Goal: Find specific page/section: Find specific page/section

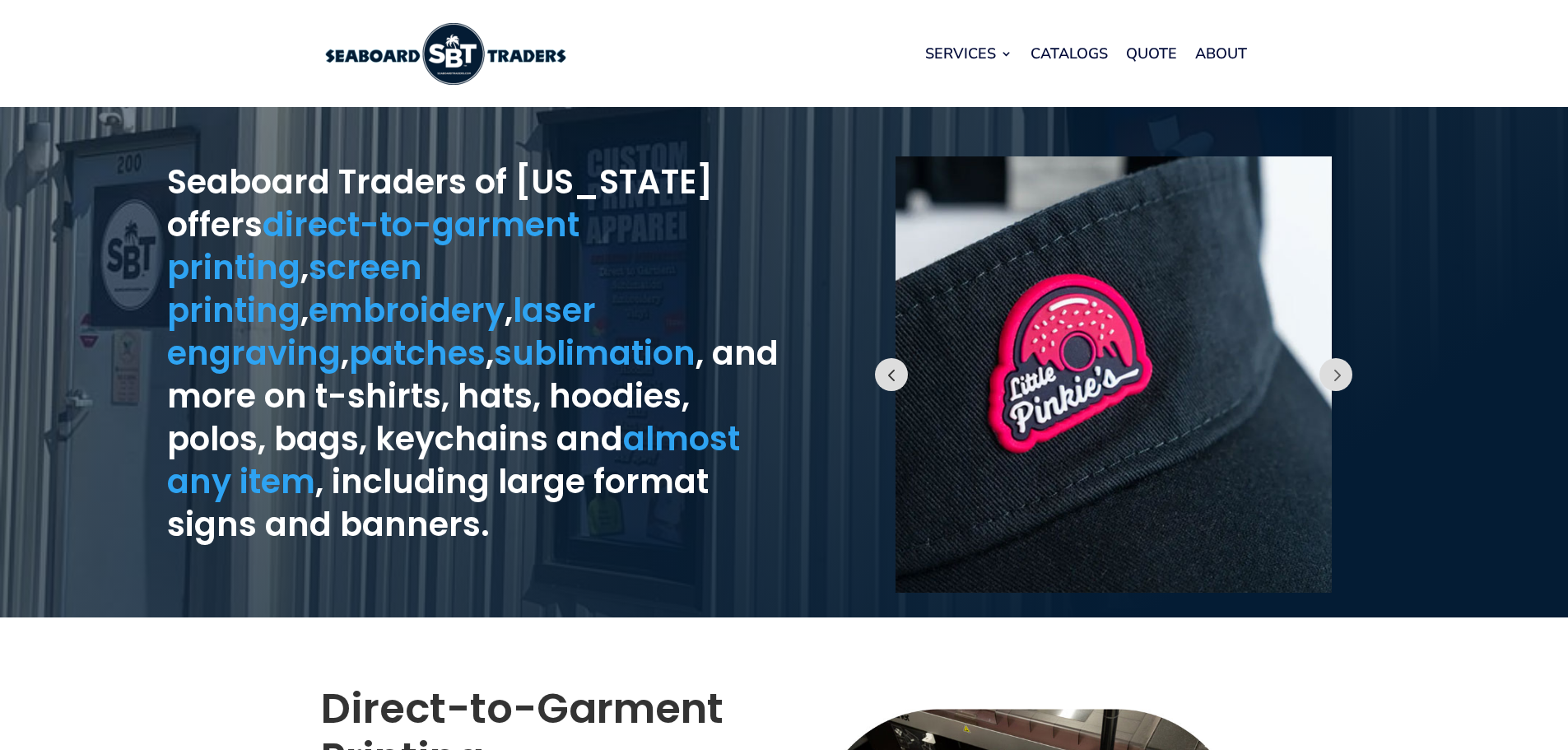
click at [892, 365] on button "Prev" at bounding box center [891, 374] width 33 height 33
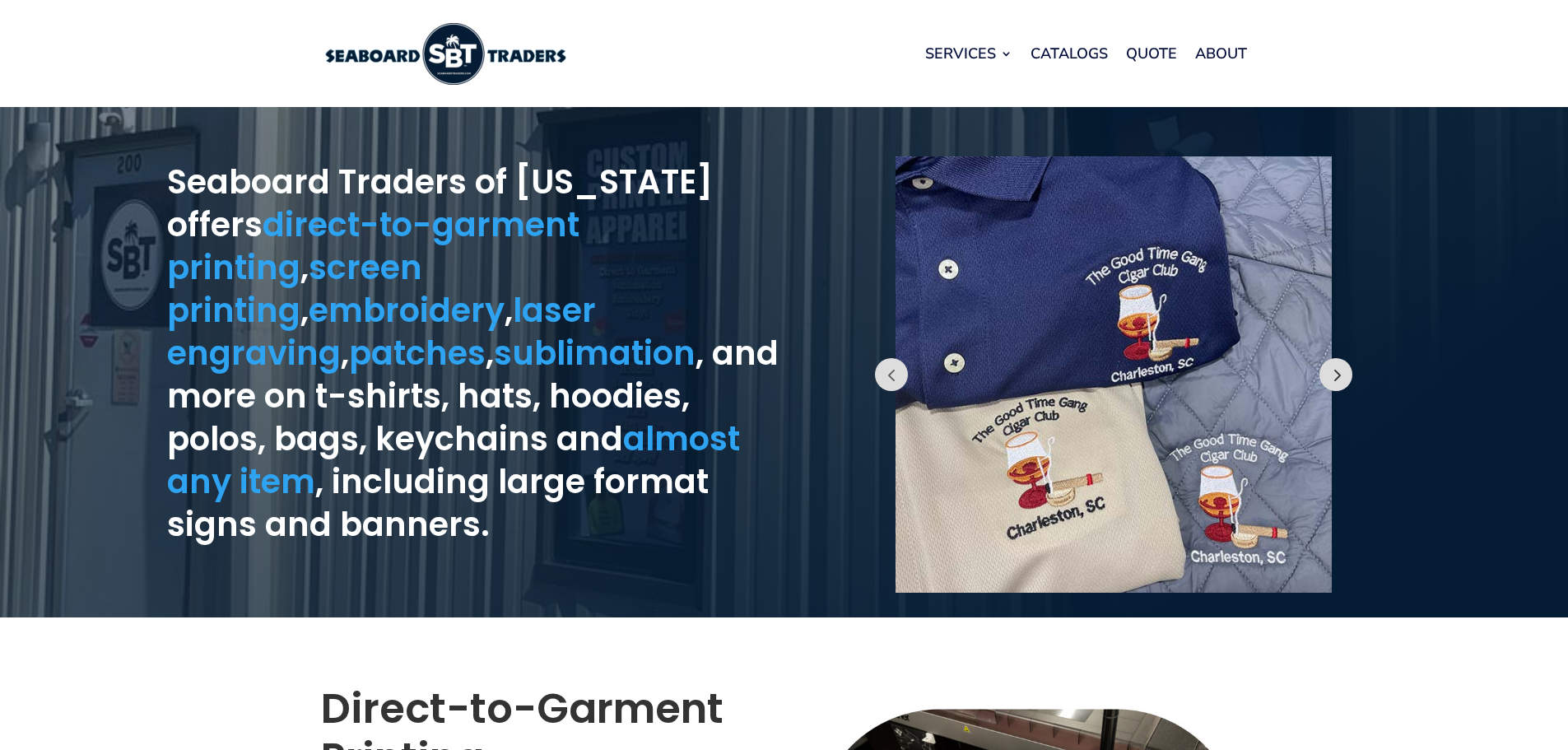
click at [1342, 372] on button "Prev" at bounding box center [1336, 374] width 33 height 33
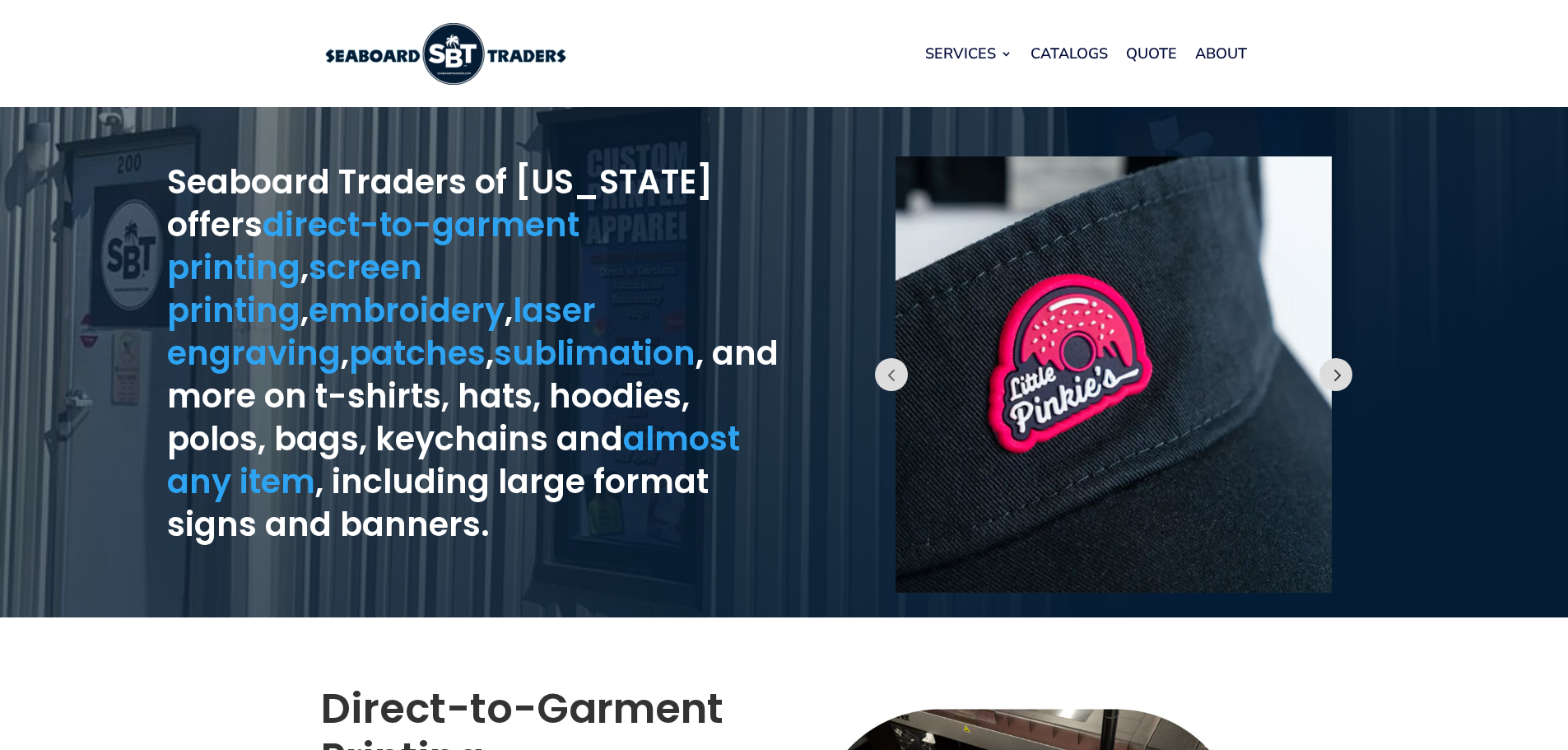
click at [1342, 372] on button "Prev" at bounding box center [1336, 374] width 33 height 33
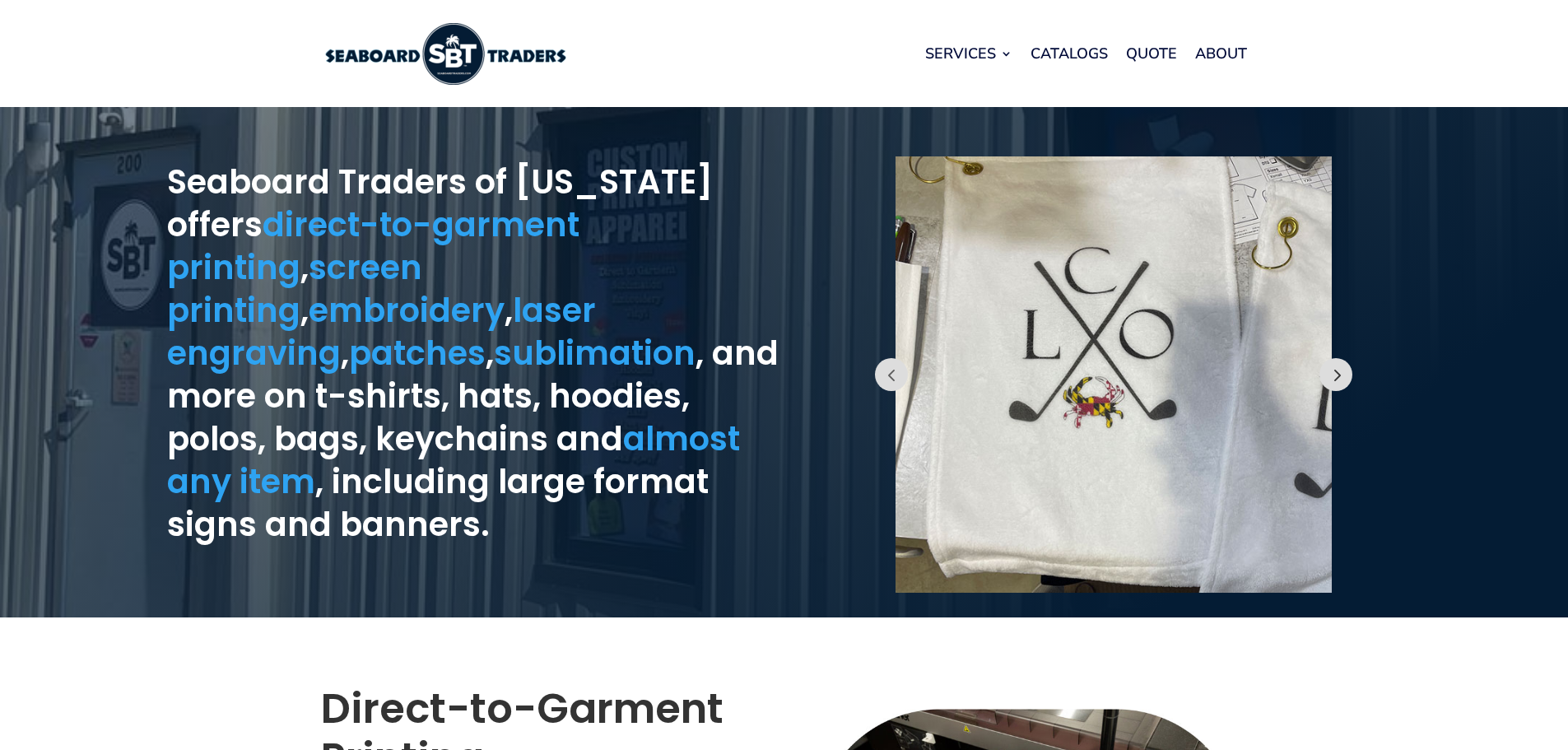
click at [1342, 372] on button "Prev" at bounding box center [1336, 374] width 33 height 33
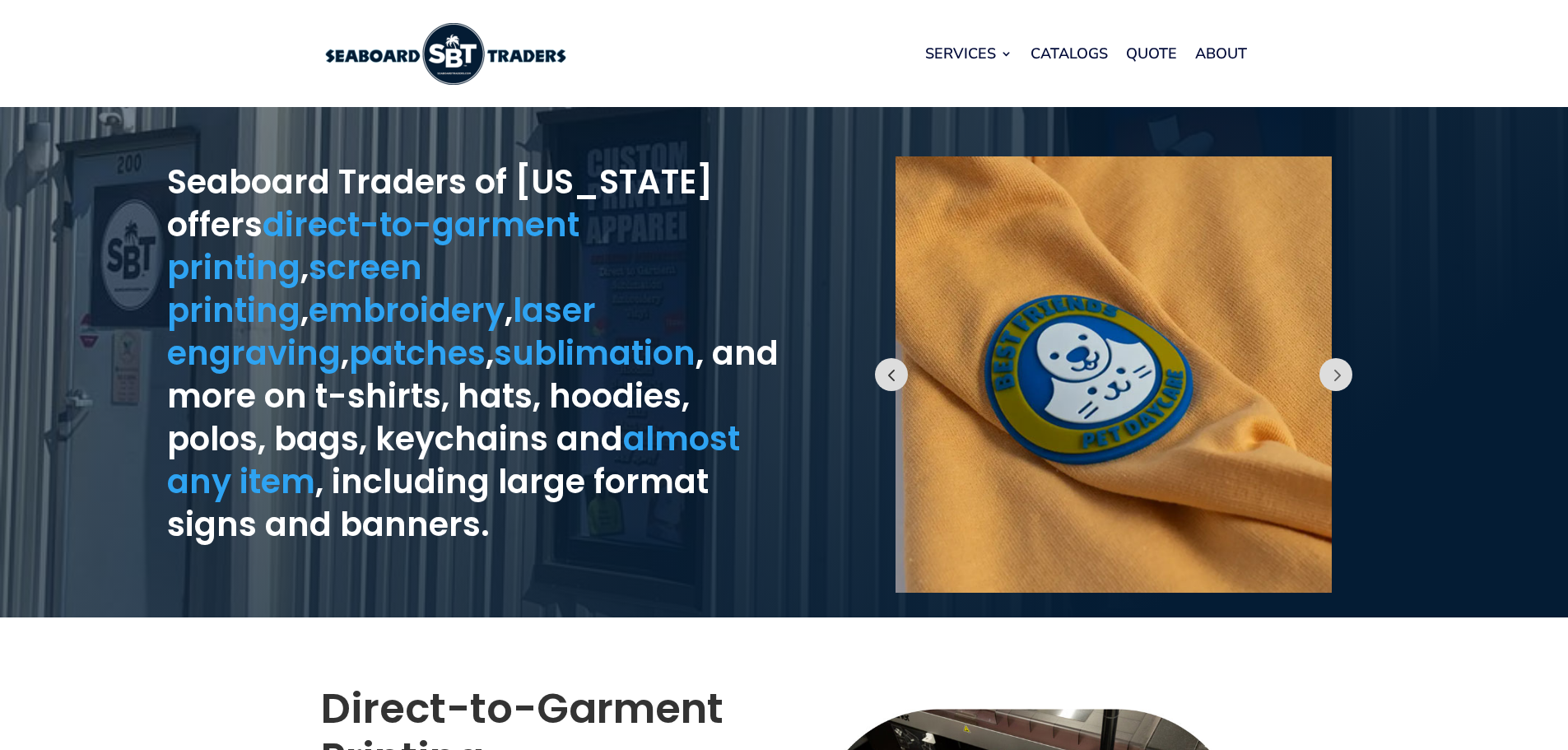
click at [902, 375] on button "Prev" at bounding box center [891, 374] width 33 height 33
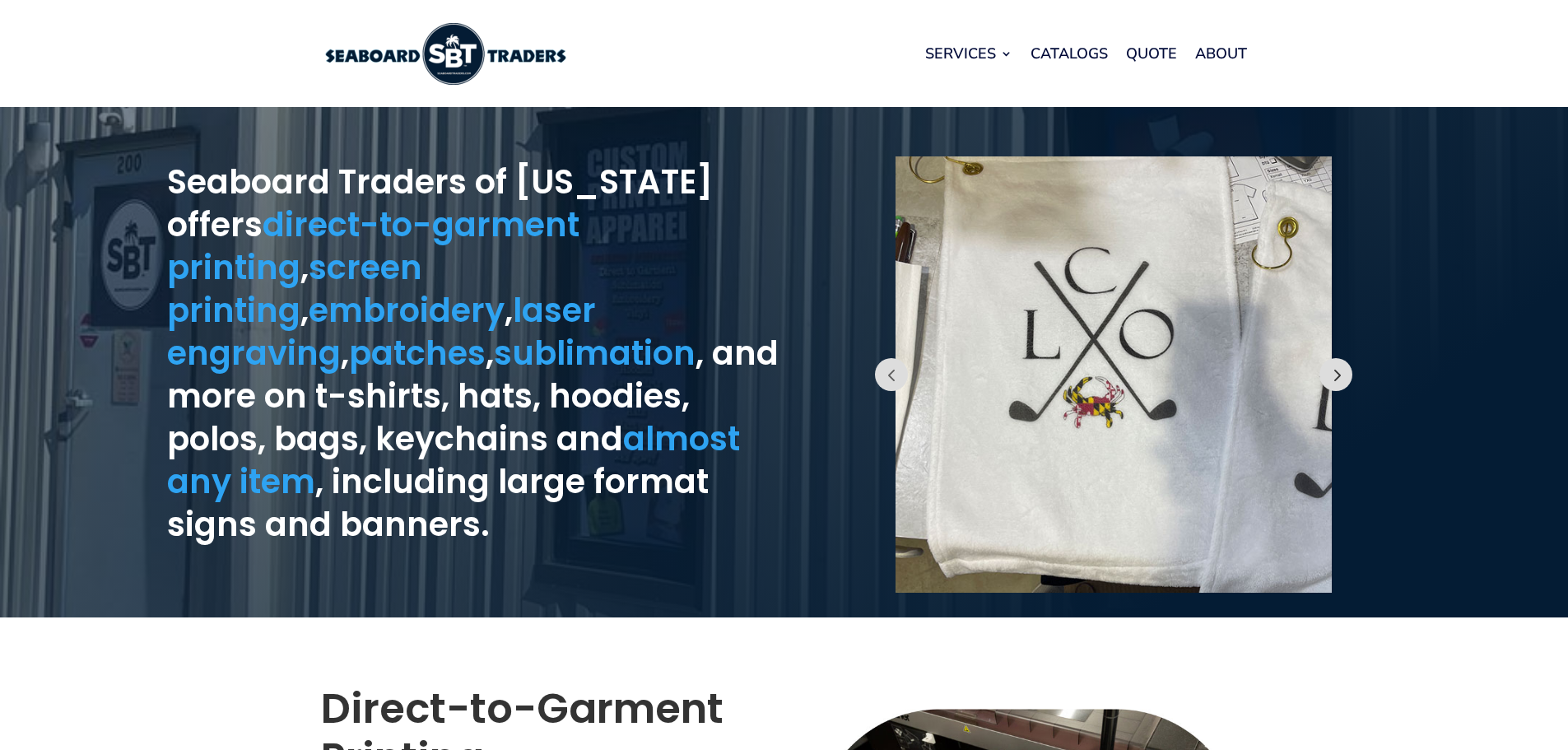
click at [1335, 372] on button "Prev" at bounding box center [1336, 374] width 33 height 33
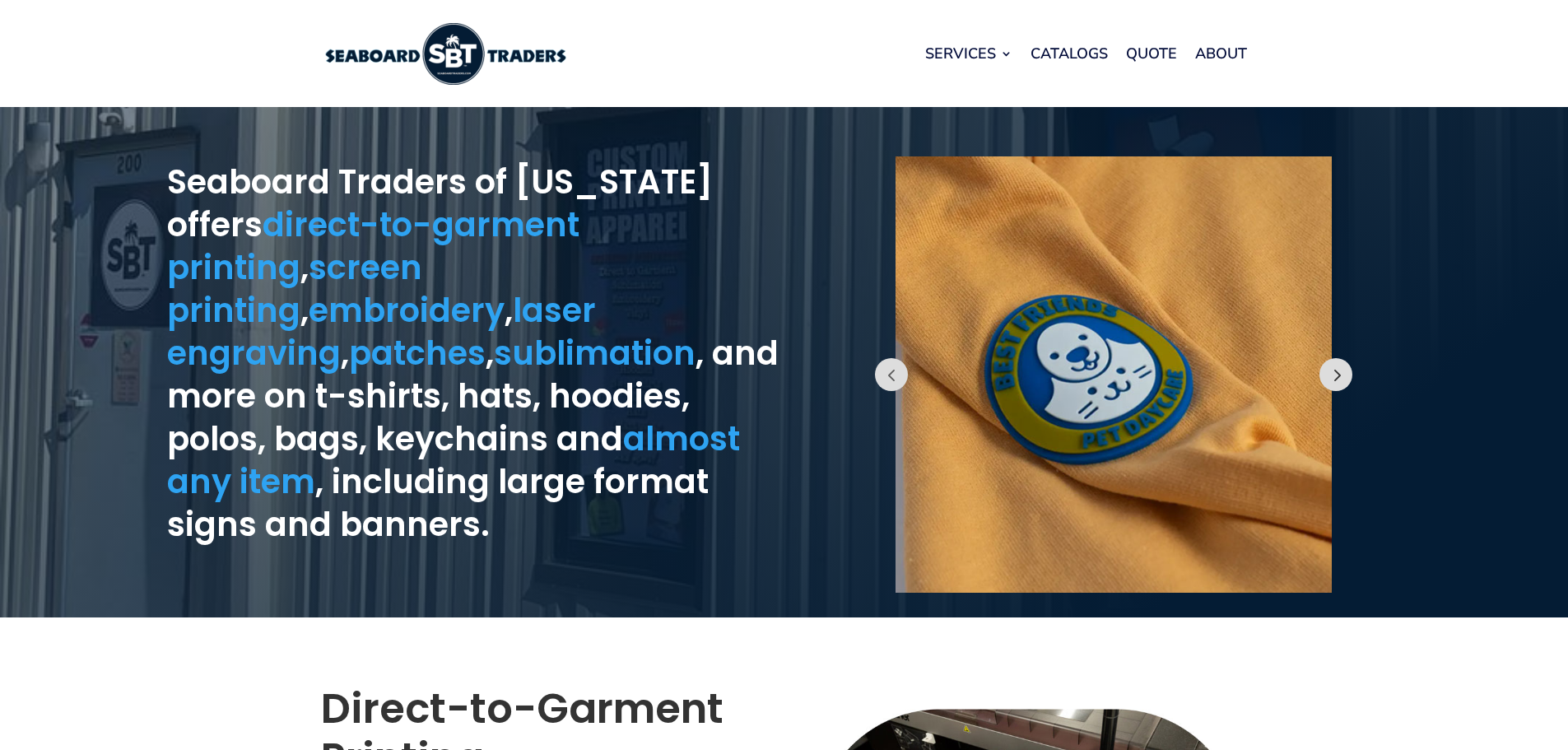
click at [1335, 372] on button "Prev" at bounding box center [1336, 374] width 33 height 33
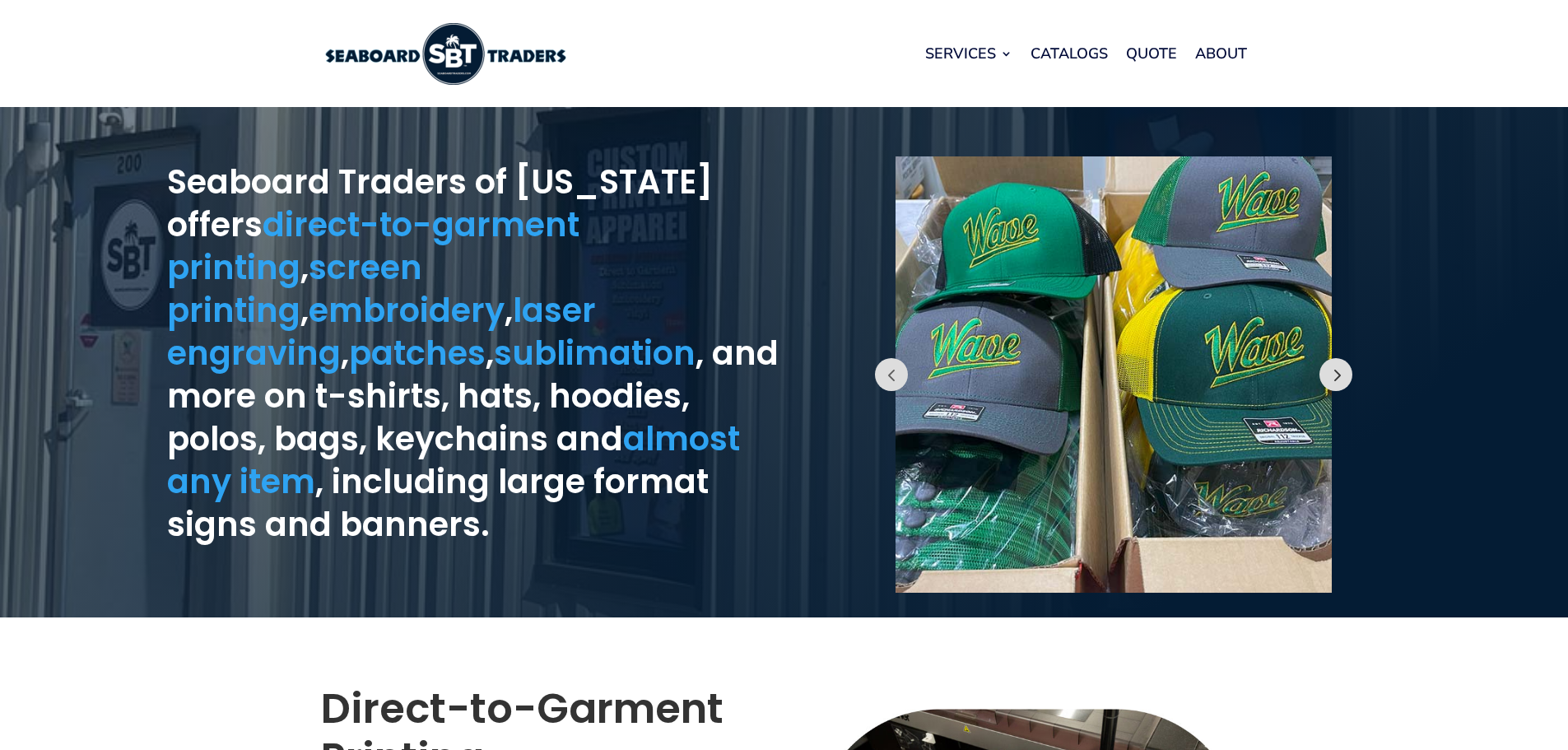
click at [1335, 372] on button "Prev" at bounding box center [1336, 374] width 33 height 33
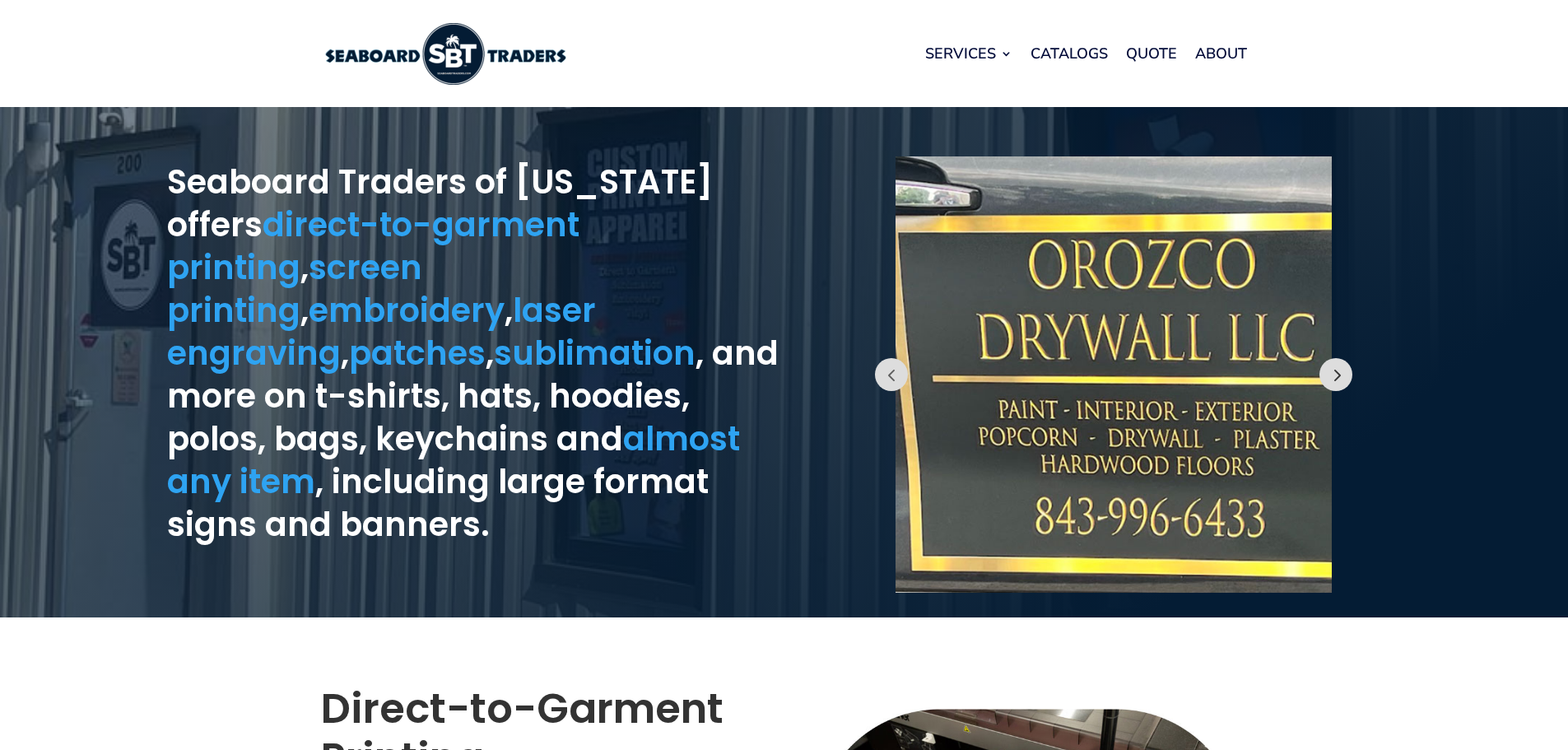
click at [1335, 372] on button "Prev" at bounding box center [1336, 374] width 33 height 33
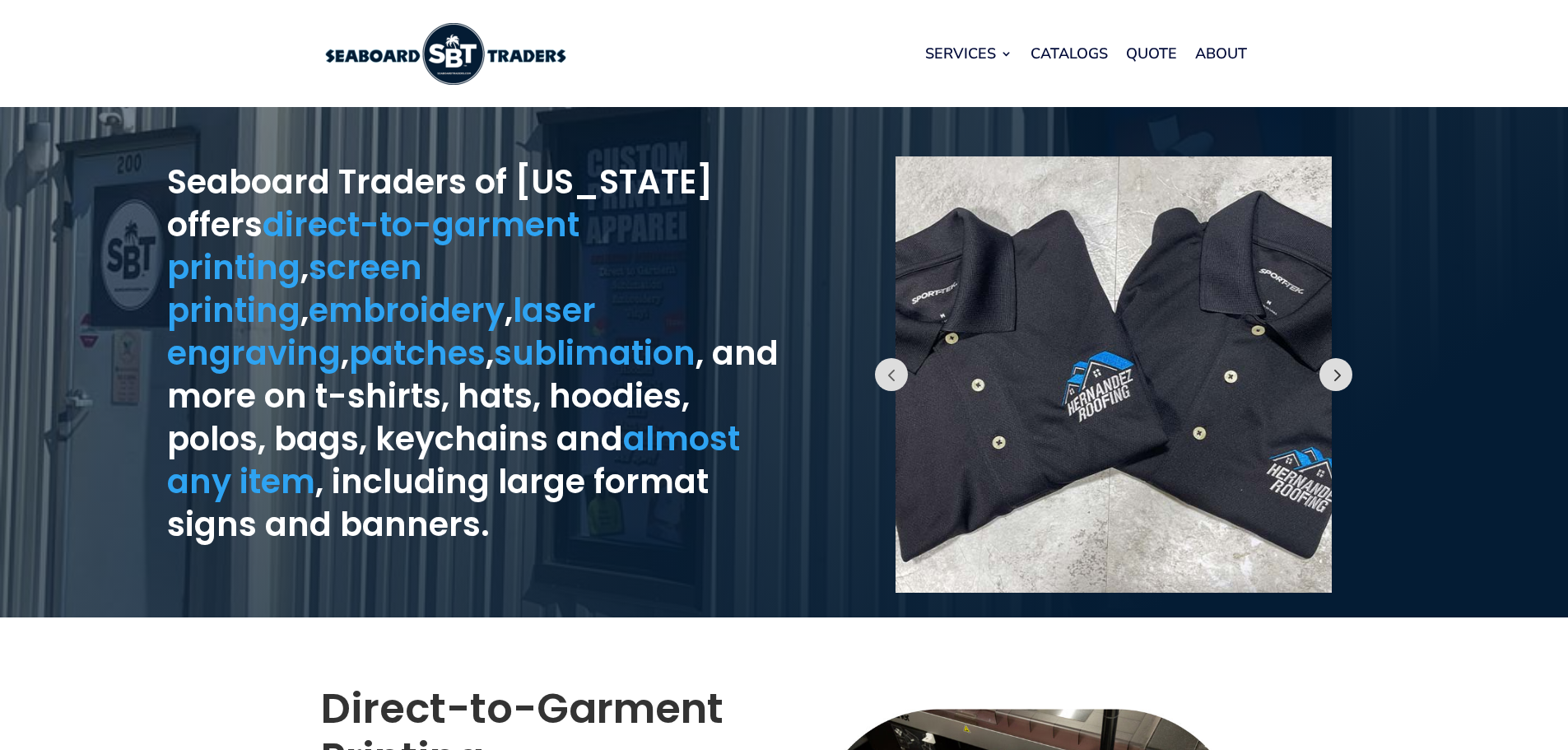
click at [1335, 372] on button "Prev" at bounding box center [1336, 374] width 33 height 33
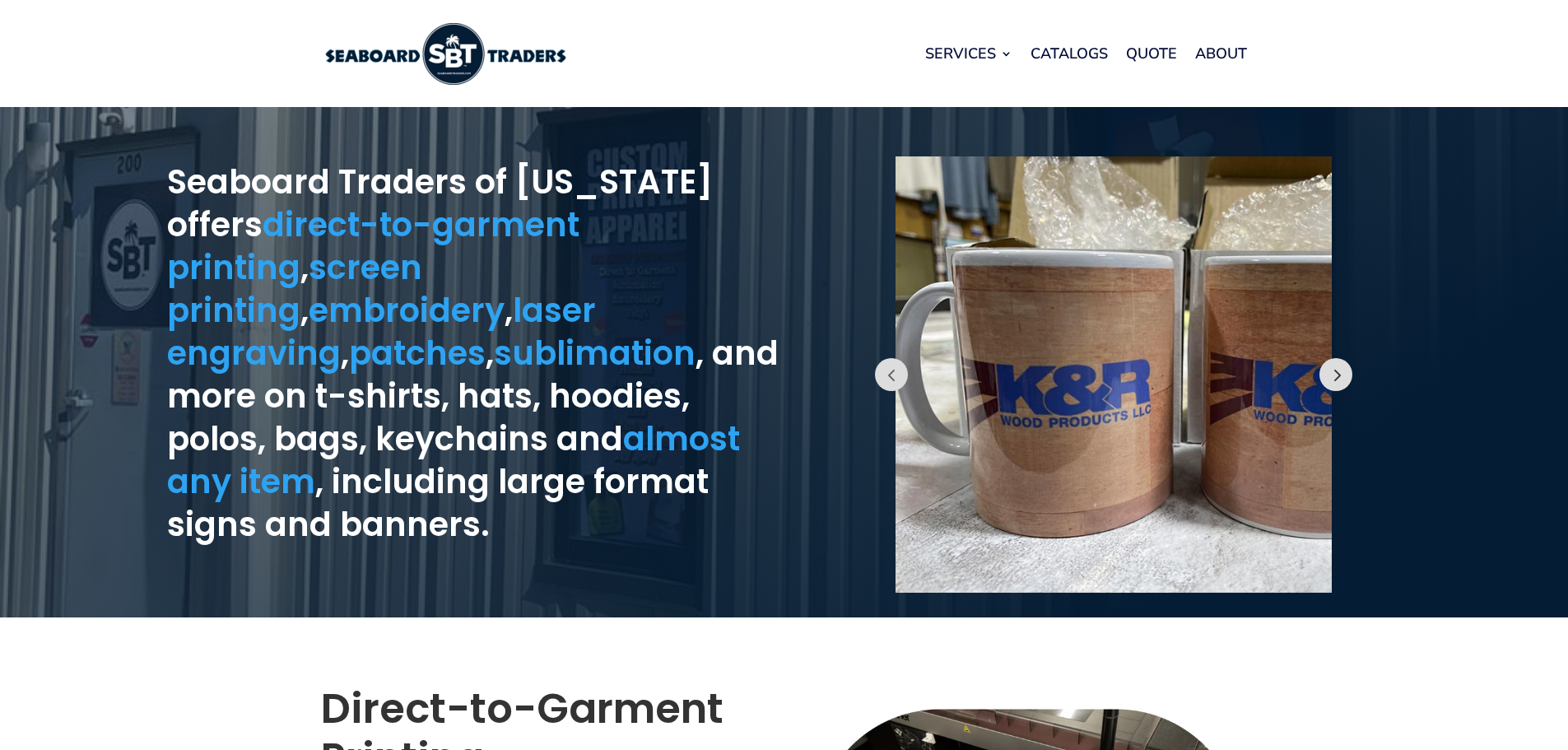
click at [1335, 372] on button "Prev" at bounding box center [1336, 374] width 33 height 33
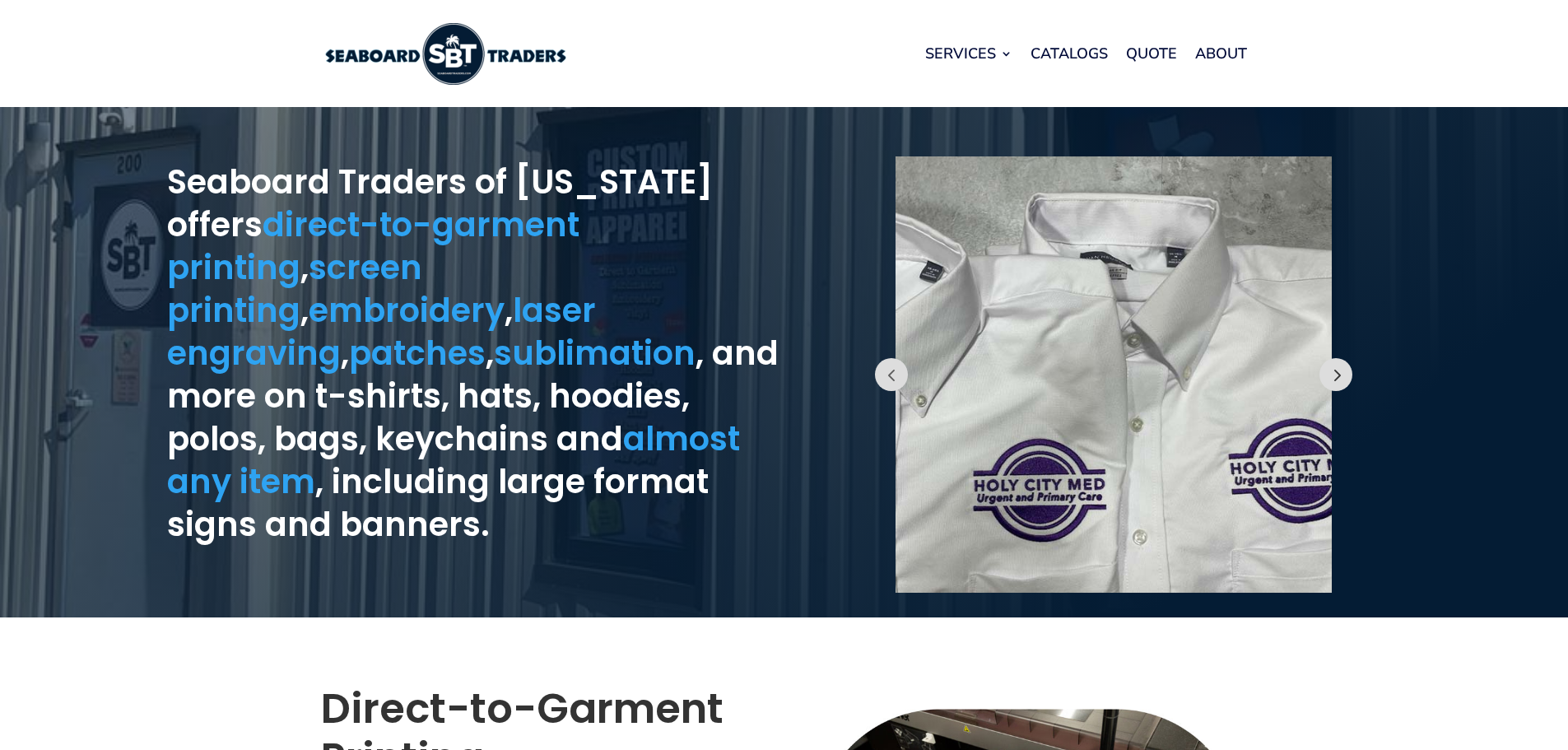
click at [1335, 372] on button "Prev" at bounding box center [1336, 374] width 33 height 33
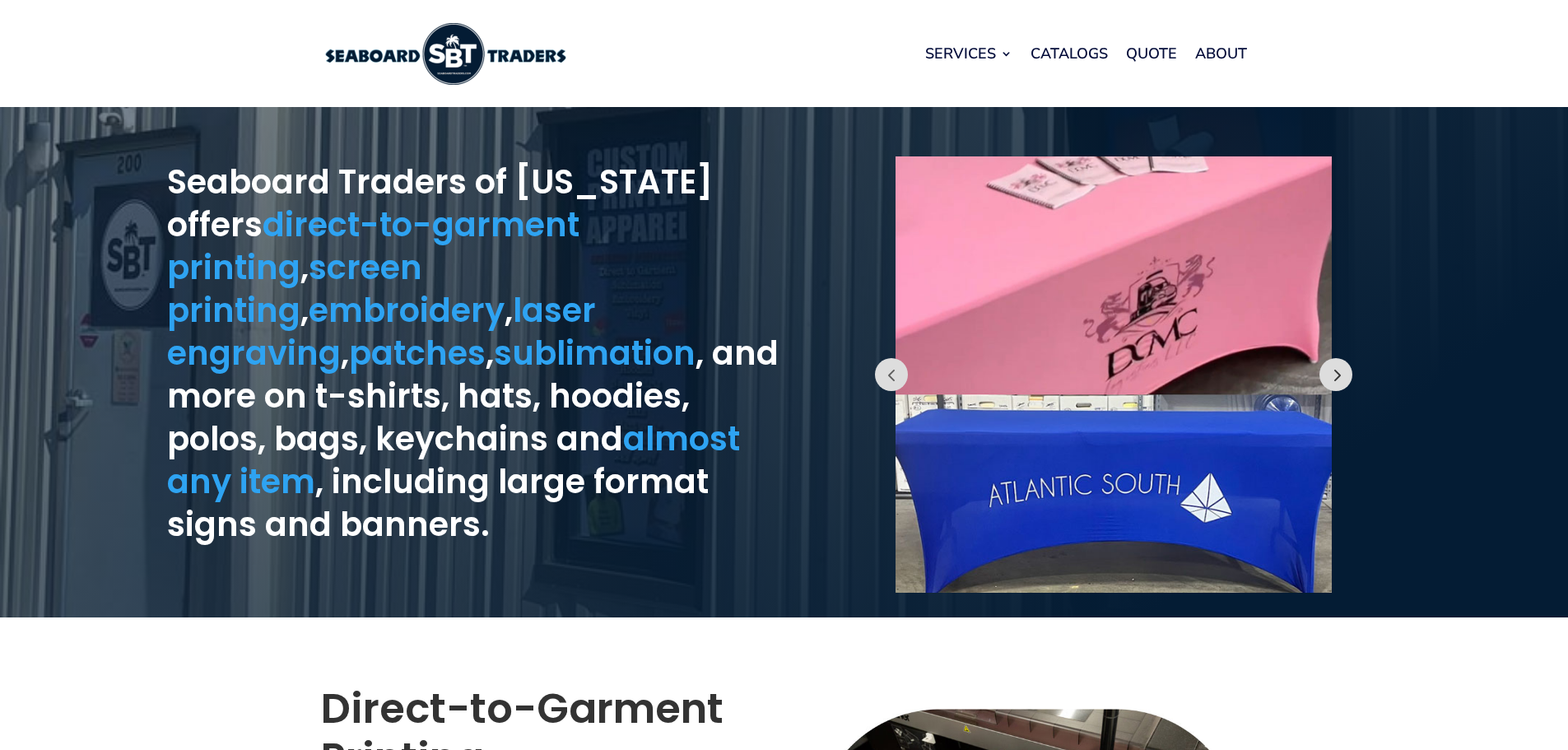
click at [1335, 372] on button "Prev" at bounding box center [1336, 374] width 33 height 33
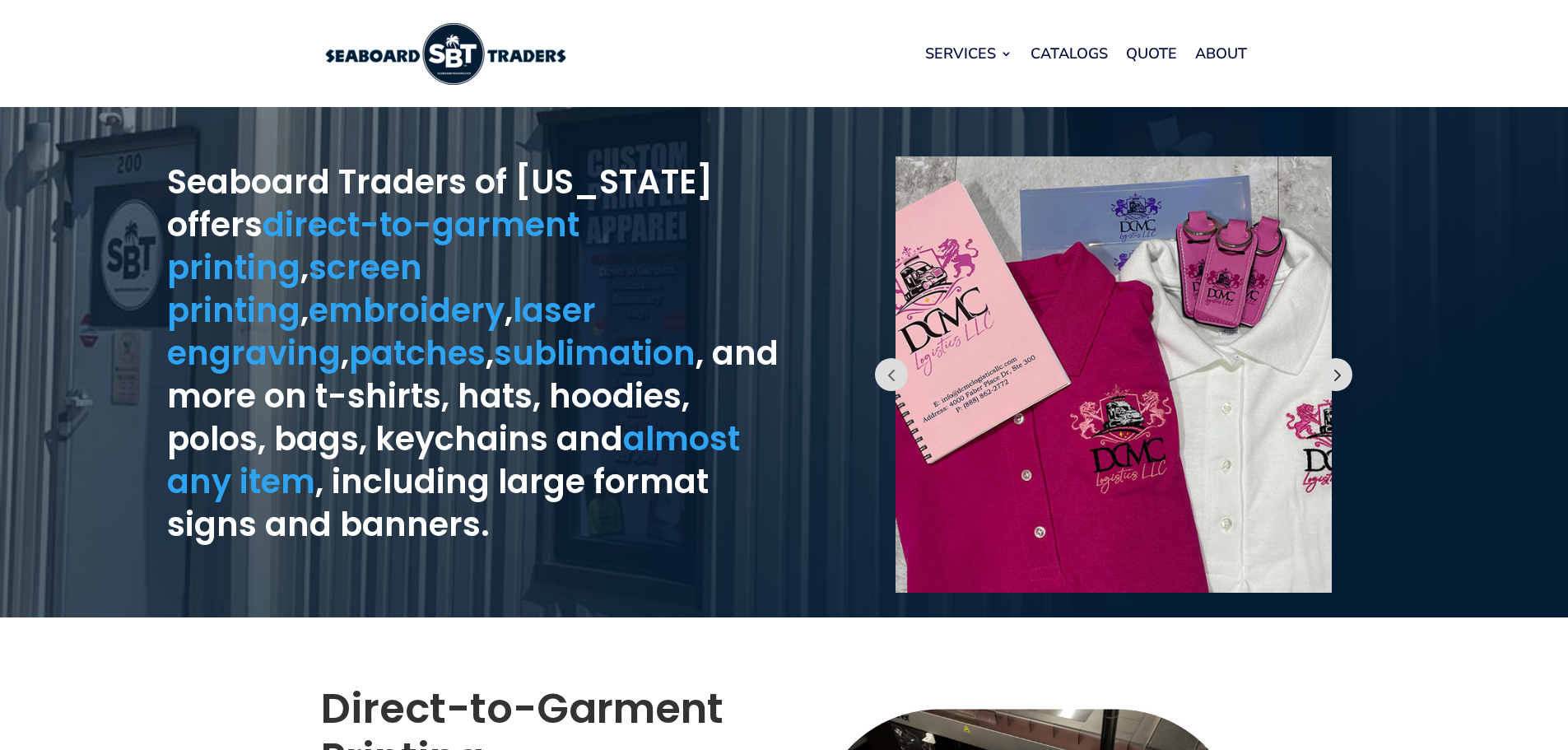
click at [1335, 372] on button "Prev" at bounding box center [1336, 374] width 33 height 33
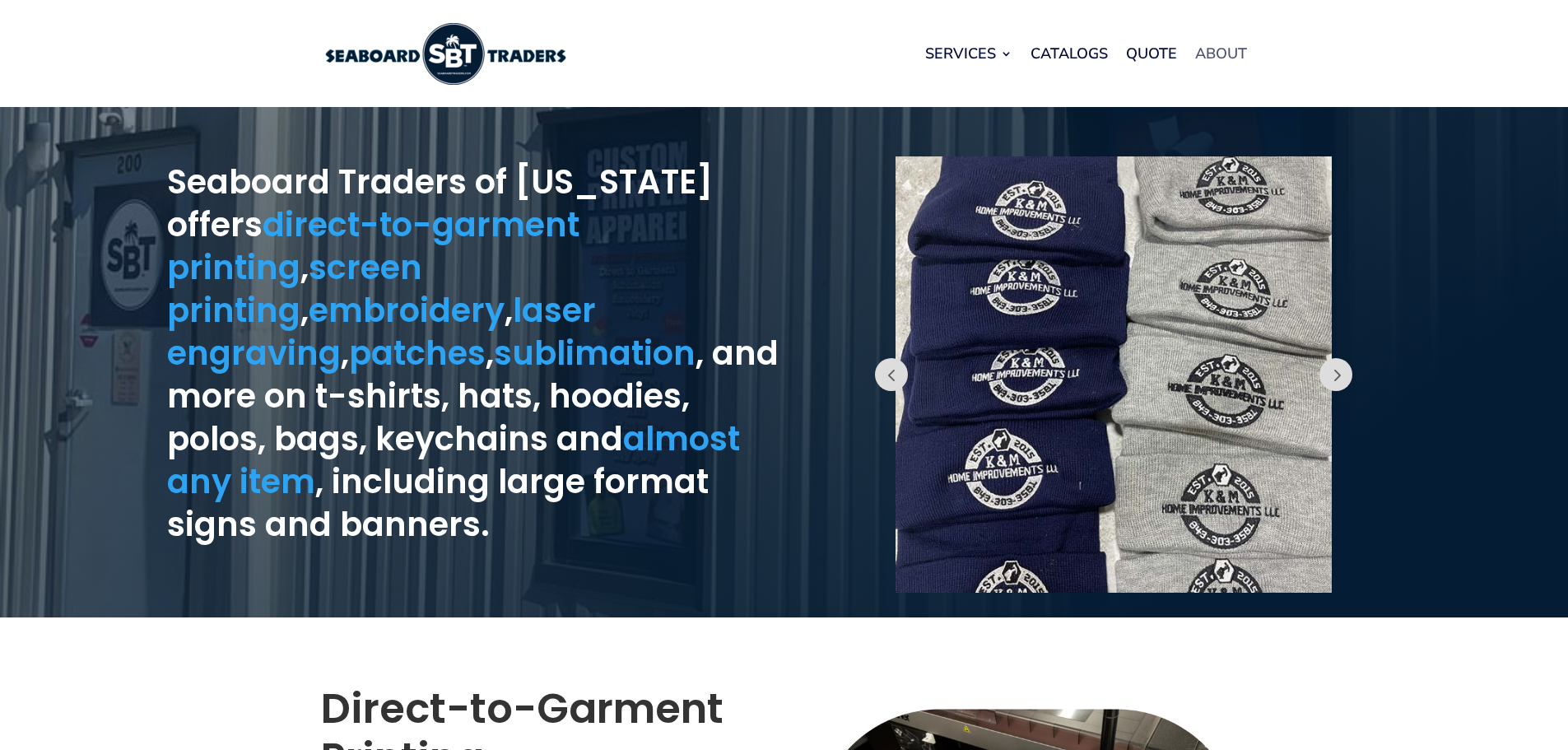
click at [1220, 51] on link "About" at bounding box center [1221, 54] width 52 height 63
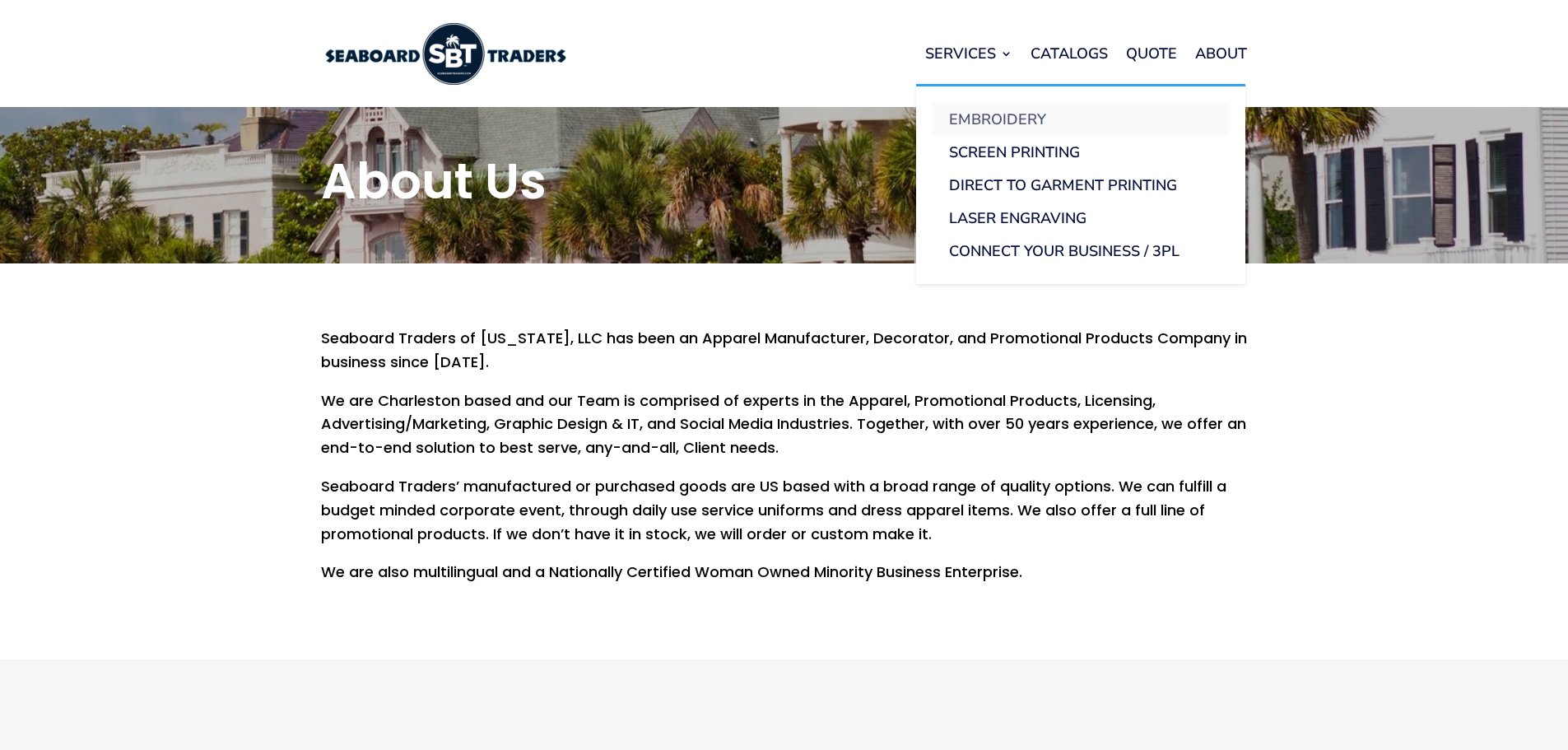
click at [980, 114] on link "Embroidery" at bounding box center [1080, 119] width 296 height 33
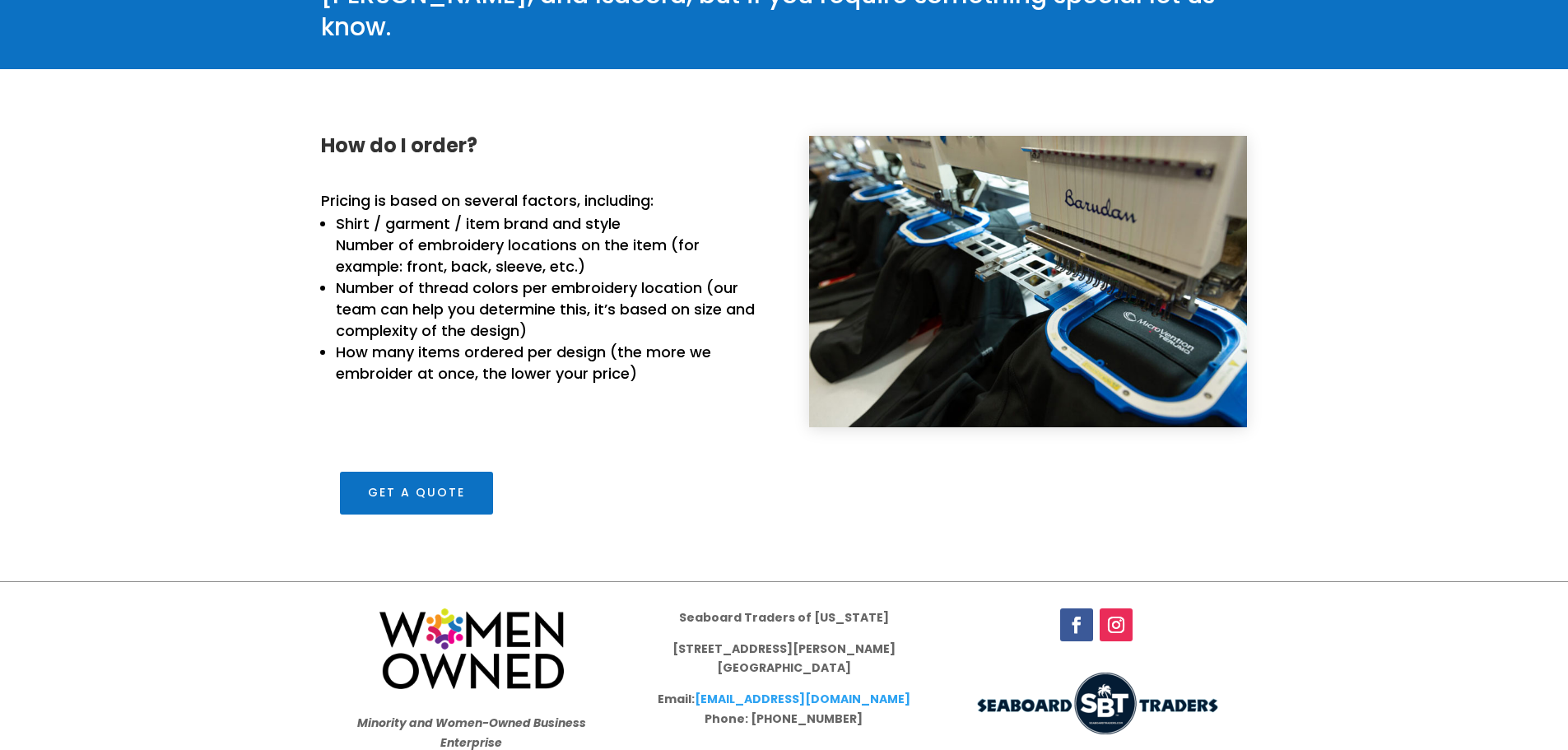
scroll to position [1910, 0]
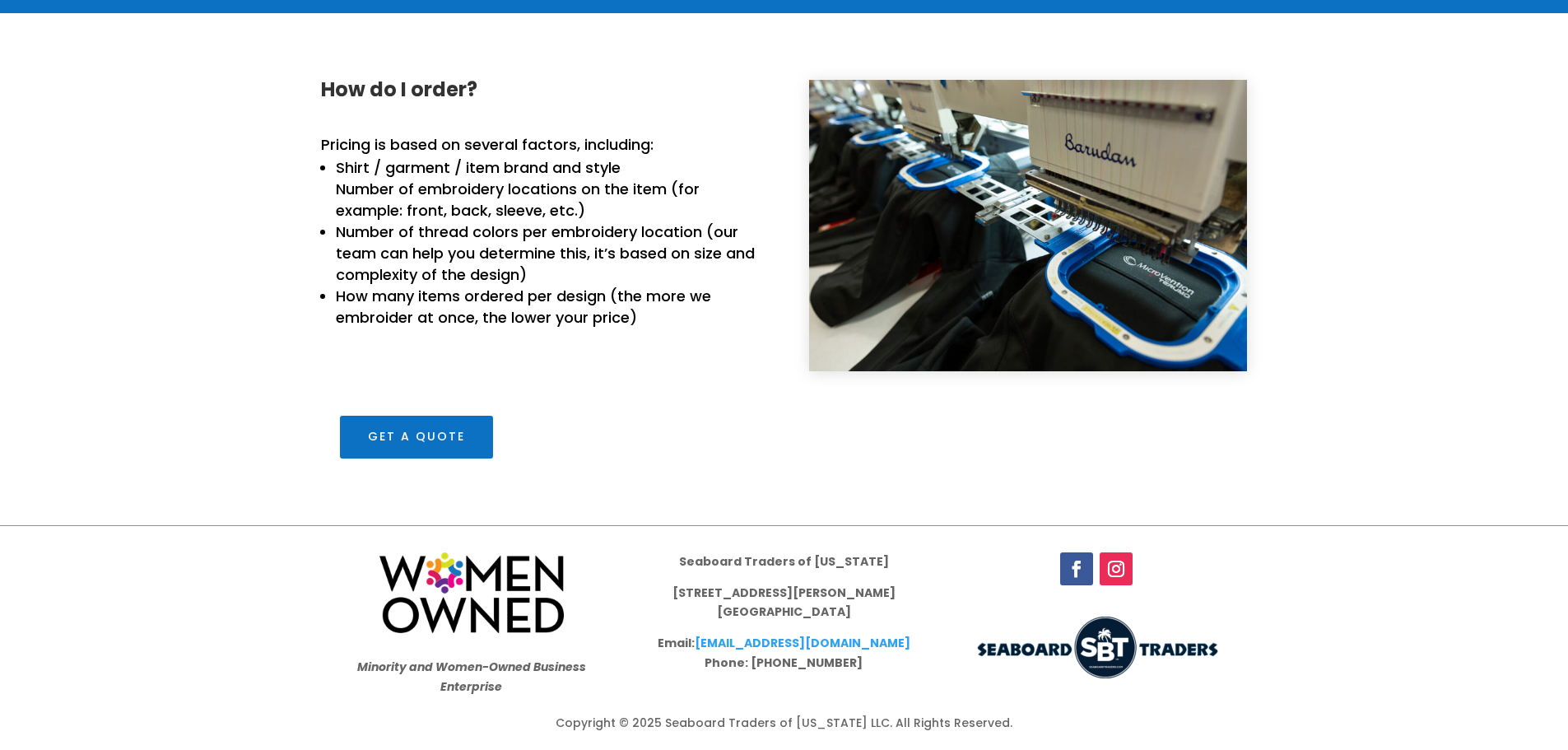
drag, startPoint x: 870, startPoint y: 608, endPoint x: 712, endPoint y: 589, distance: 159.1
click at [712, 589] on p "2139 N Boland Circle North Charleston, SC 29406" at bounding box center [783, 609] width 264 height 51
copy p "2139 N Boland Circle North Charleston, SC 29406"
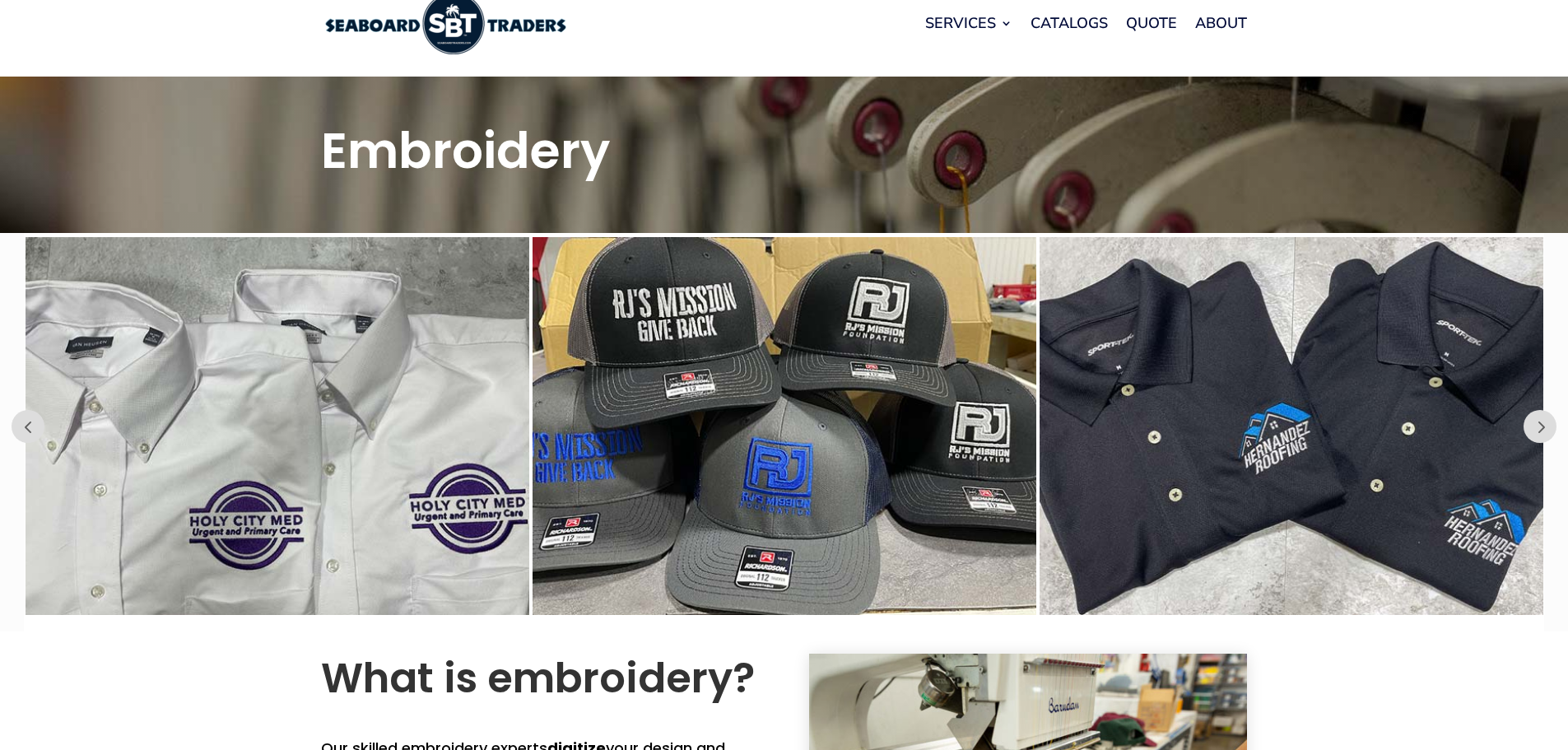
scroll to position [0, 0]
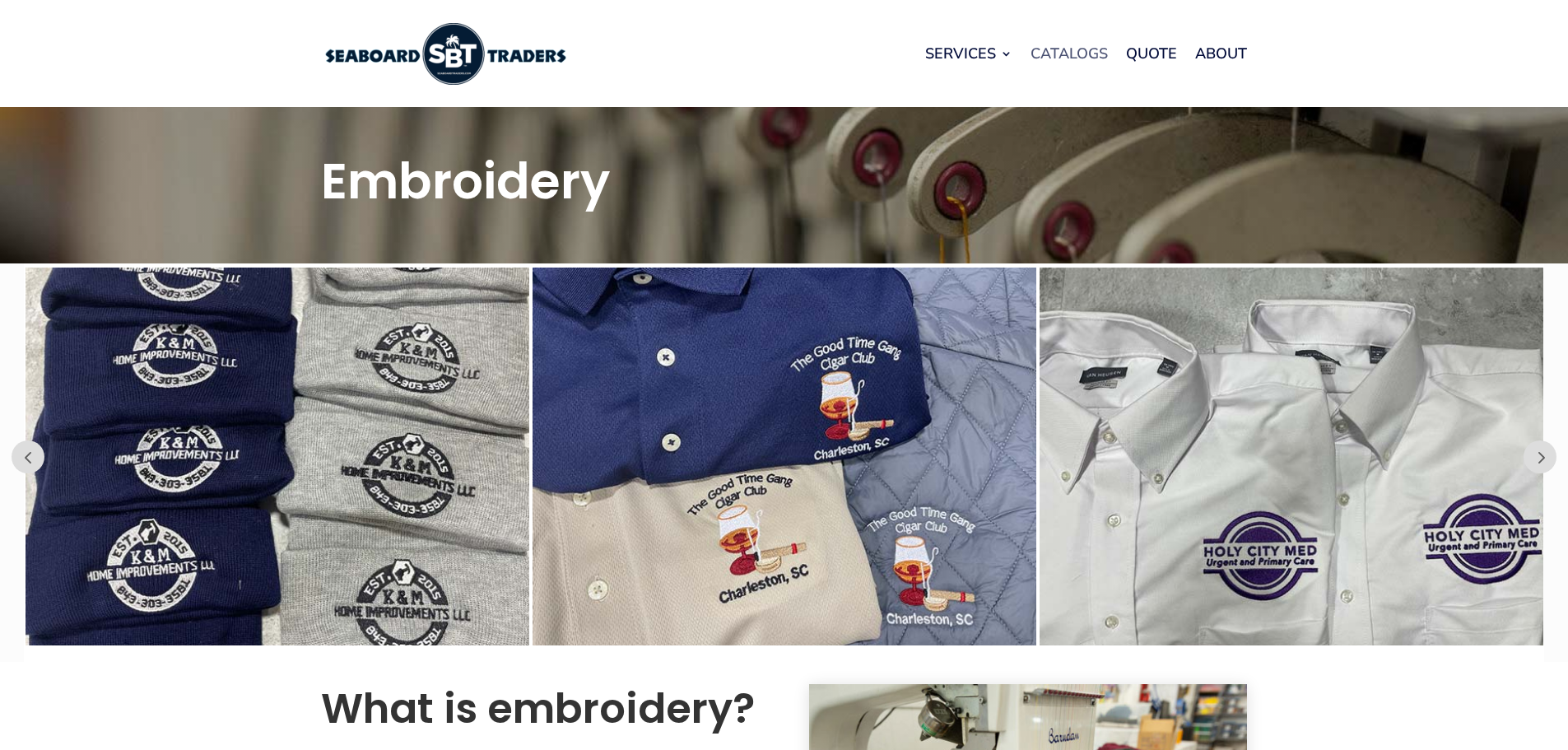
click at [1076, 50] on link "Catalogs" at bounding box center [1069, 54] width 78 height 63
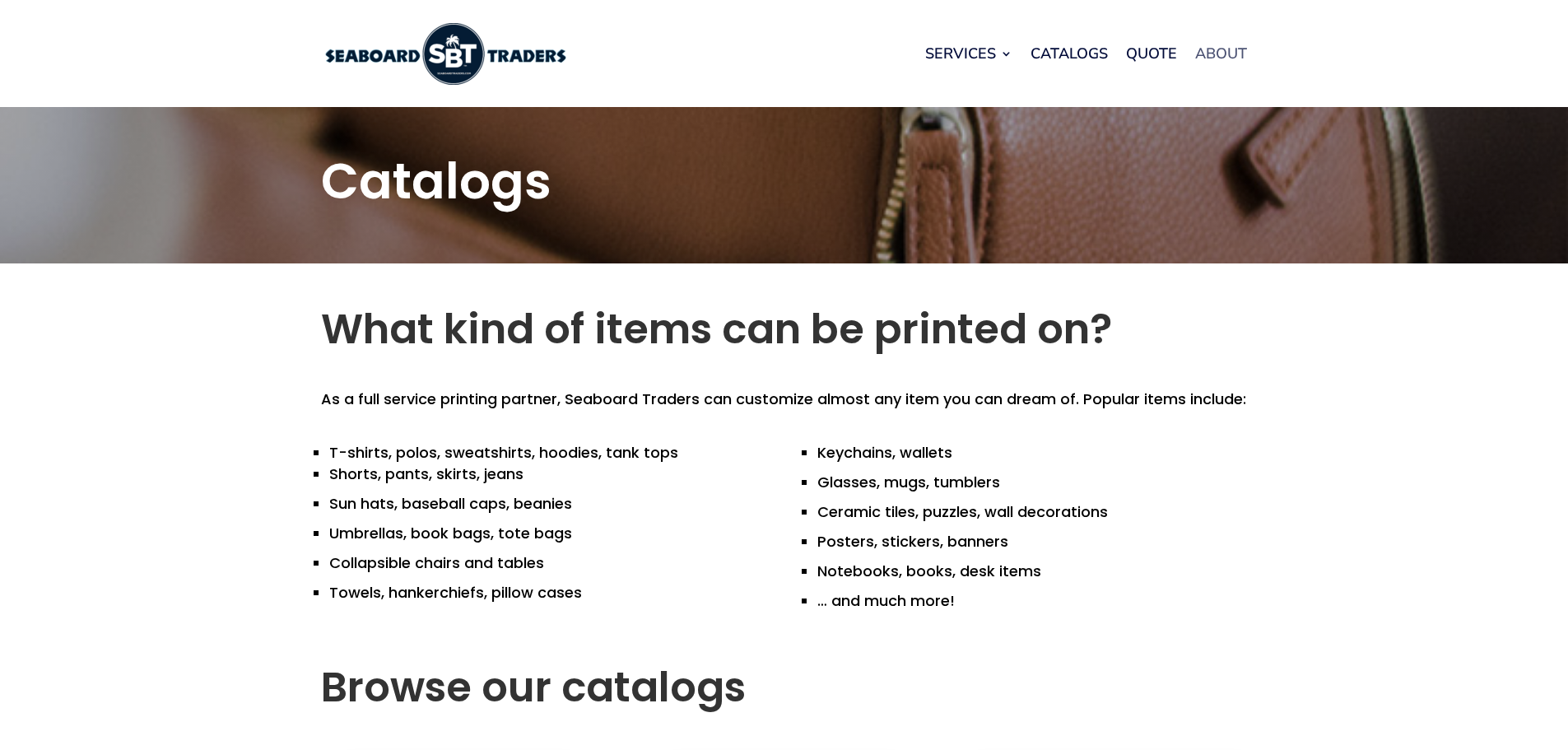
click at [1227, 56] on link "About" at bounding box center [1221, 54] width 52 height 63
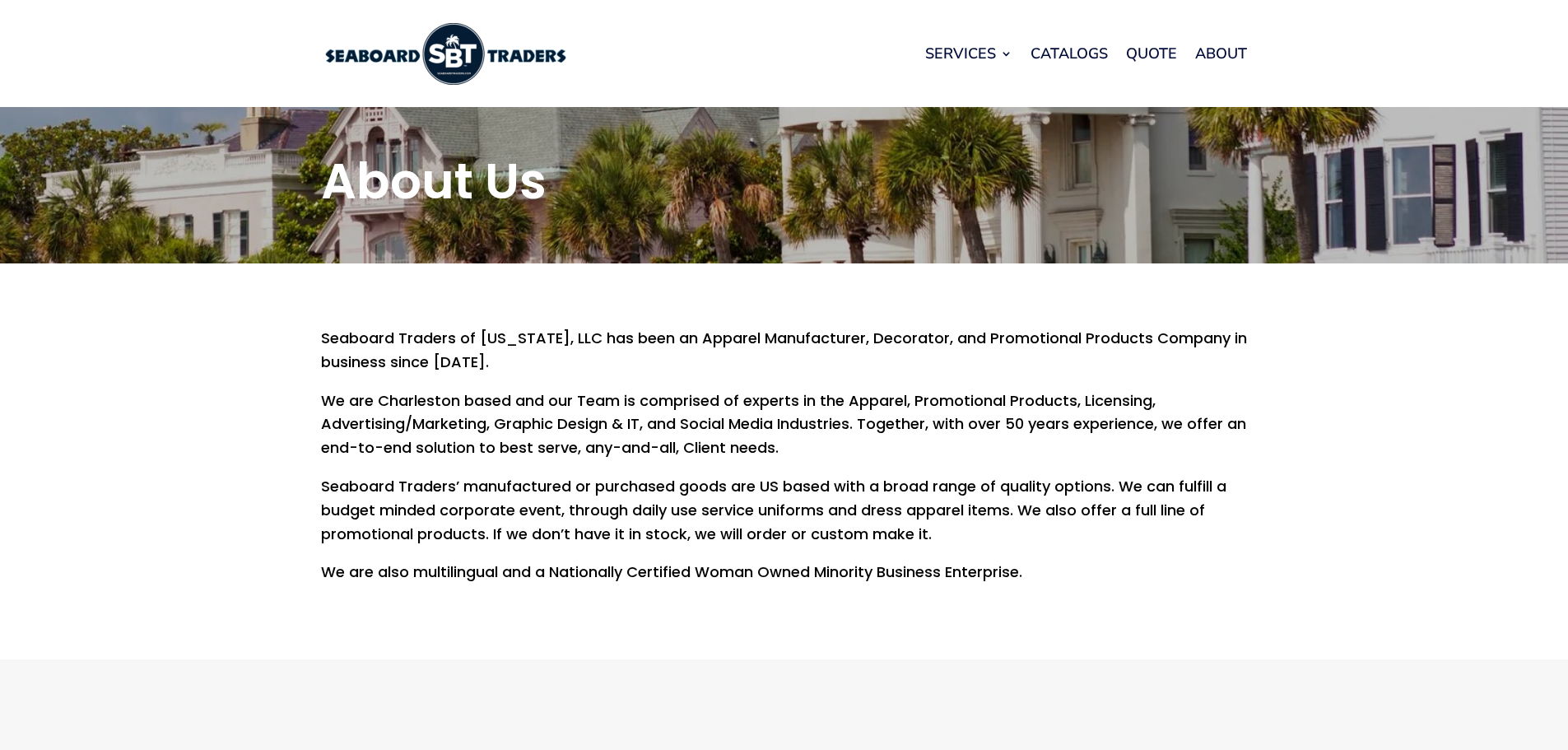
click at [436, 53] on img at bounding box center [444, 54] width 247 height 62
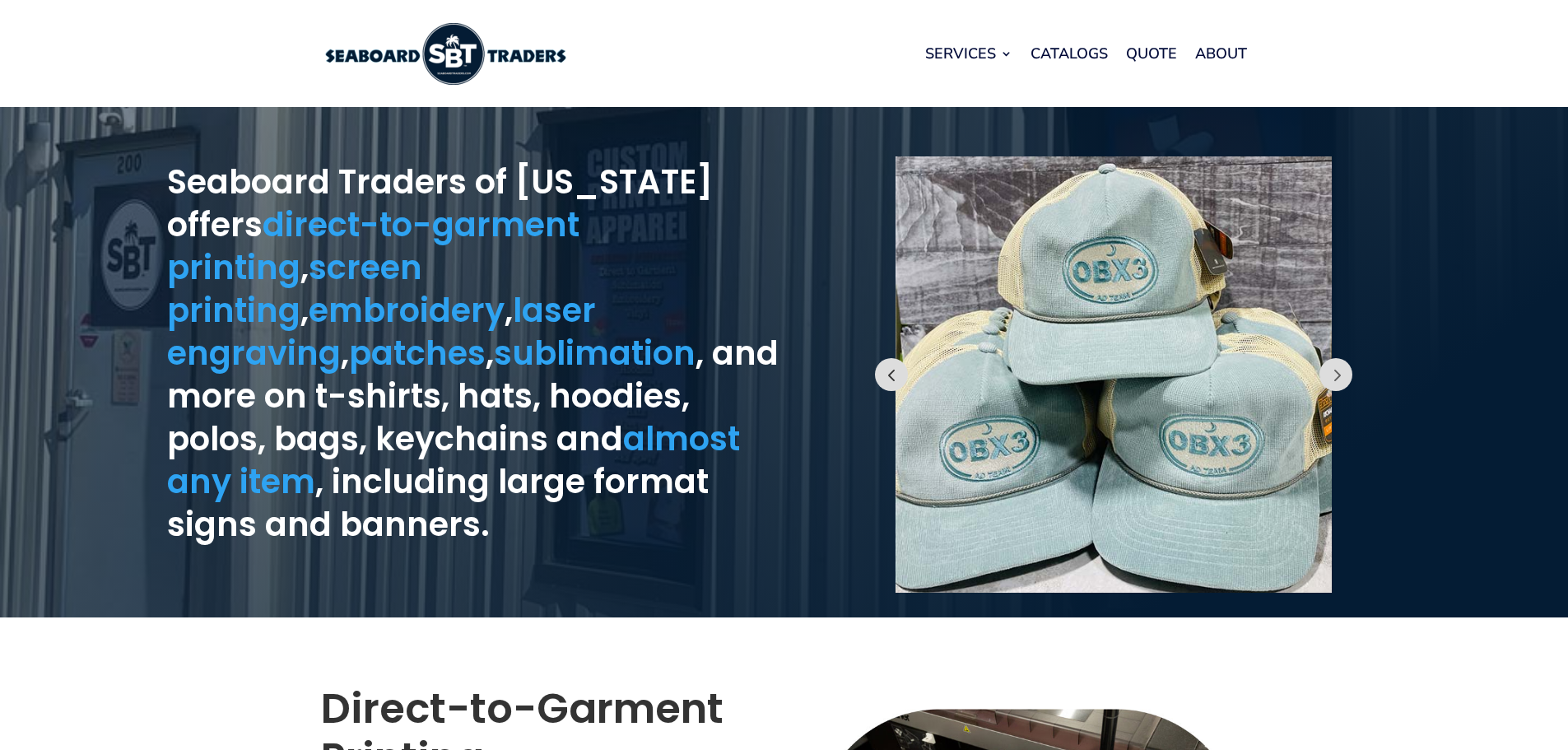
click at [881, 364] on button "Prev" at bounding box center [891, 374] width 33 height 33
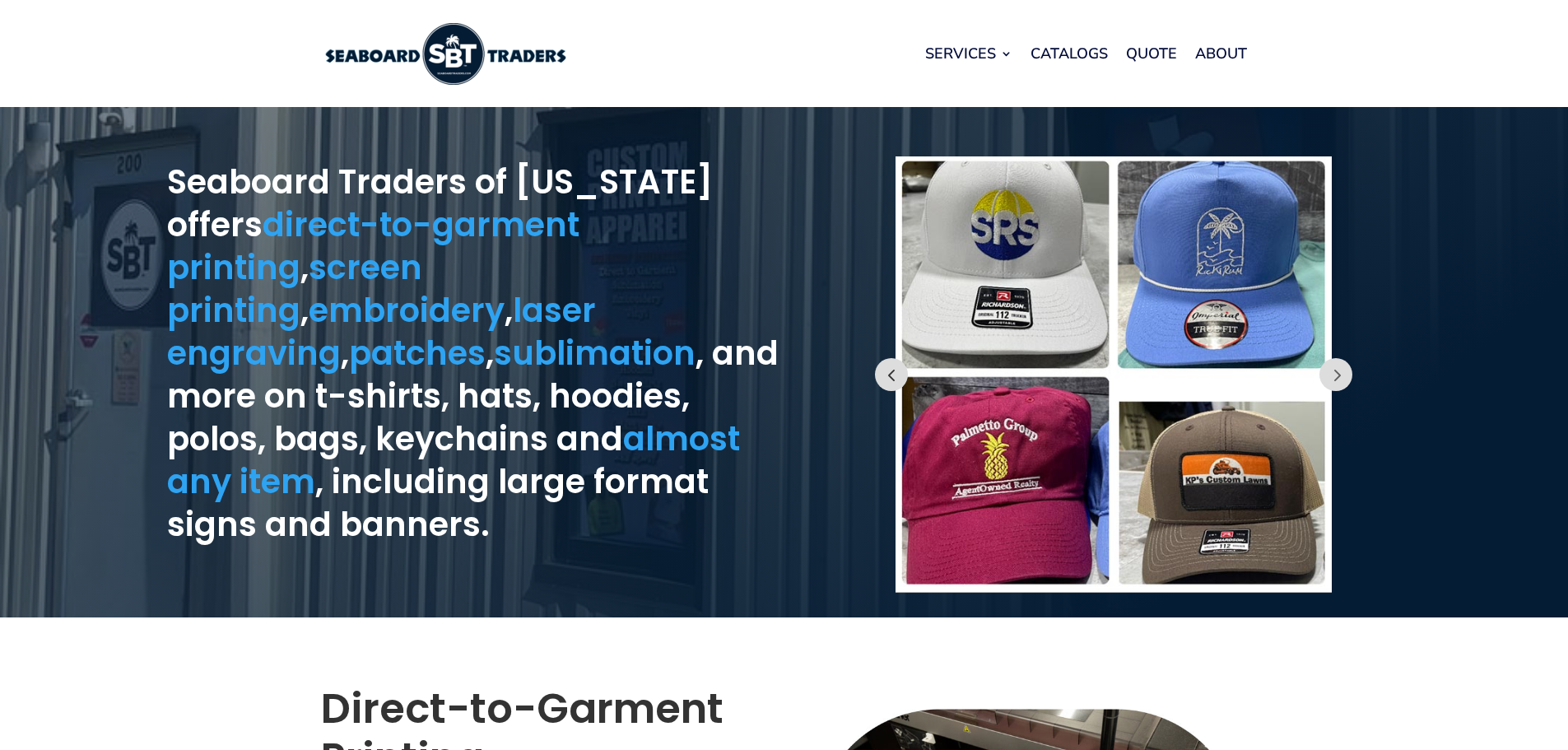
click at [881, 365] on button "Prev" at bounding box center [891, 374] width 33 height 33
click at [1225, 48] on link "About" at bounding box center [1221, 54] width 52 height 63
